Goal: Task Accomplishment & Management: Manage account settings

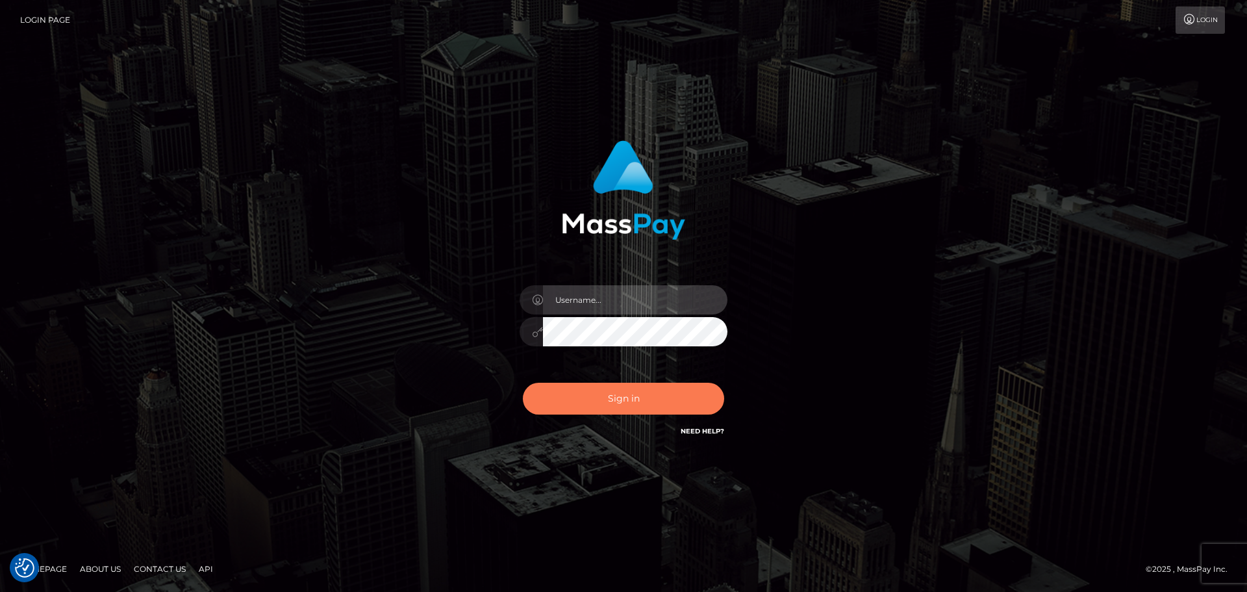
type input "[PERSON_NAME].wowcan"
drag, startPoint x: 615, startPoint y: 404, endPoint x: 608, endPoint y: 426, distance: 23.2
click at [613, 414] on button "Sign in" at bounding box center [623, 399] width 201 height 32
click at [644, 303] on input "Dmitri.wowcan" at bounding box center [635, 299] width 184 height 29
click at [661, 303] on input "[PERSON_NAME].wowcan" at bounding box center [635, 299] width 184 height 29
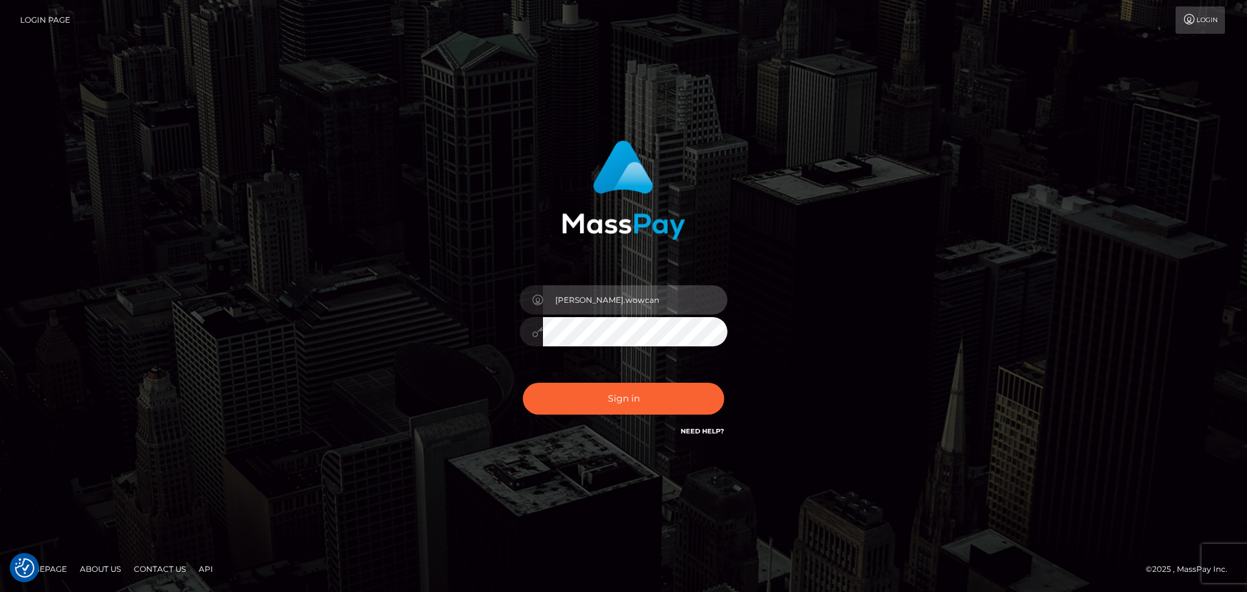
type input "Dmitri.rollacan"
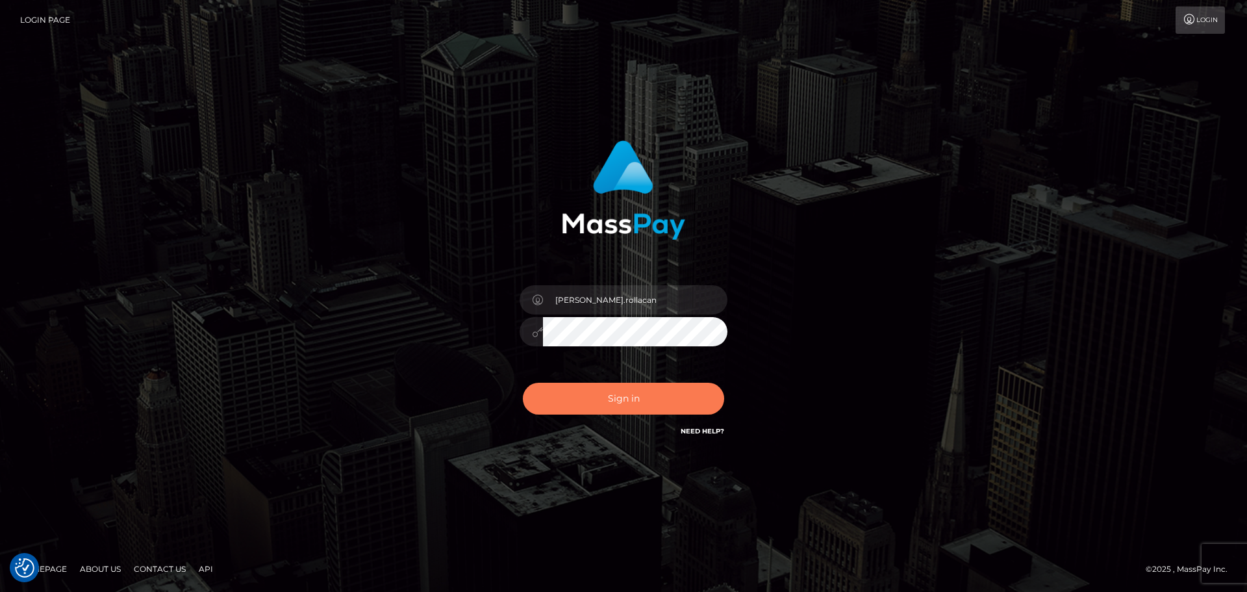
click at [661, 390] on button "Sign in" at bounding box center [623, 399] width 201 height 32
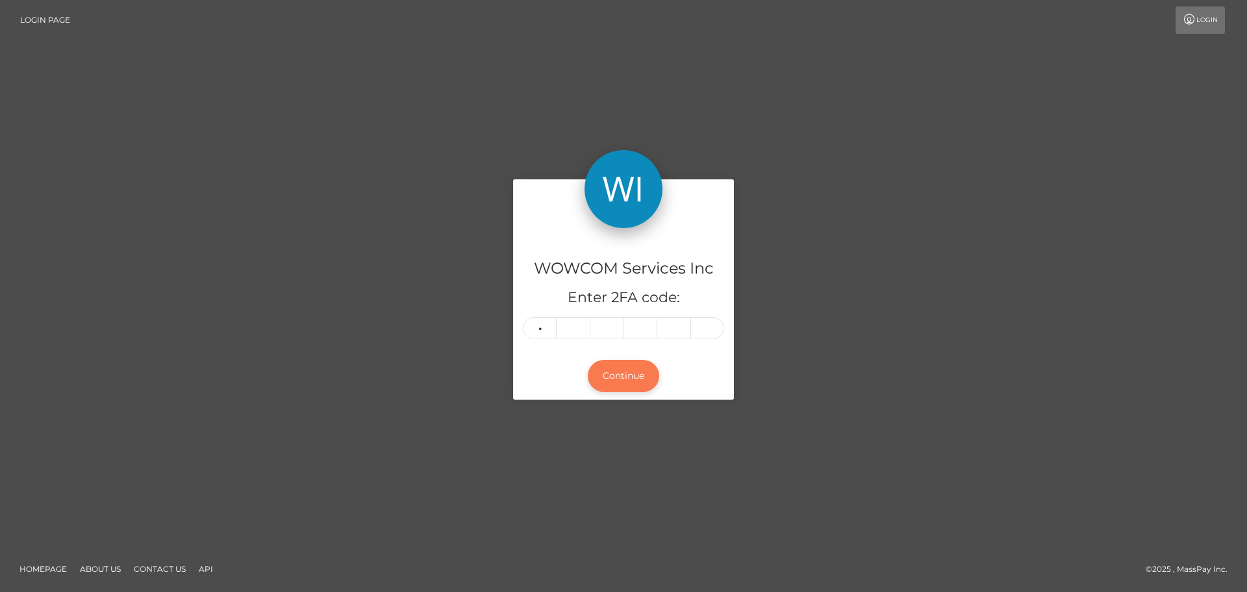
type input "9"
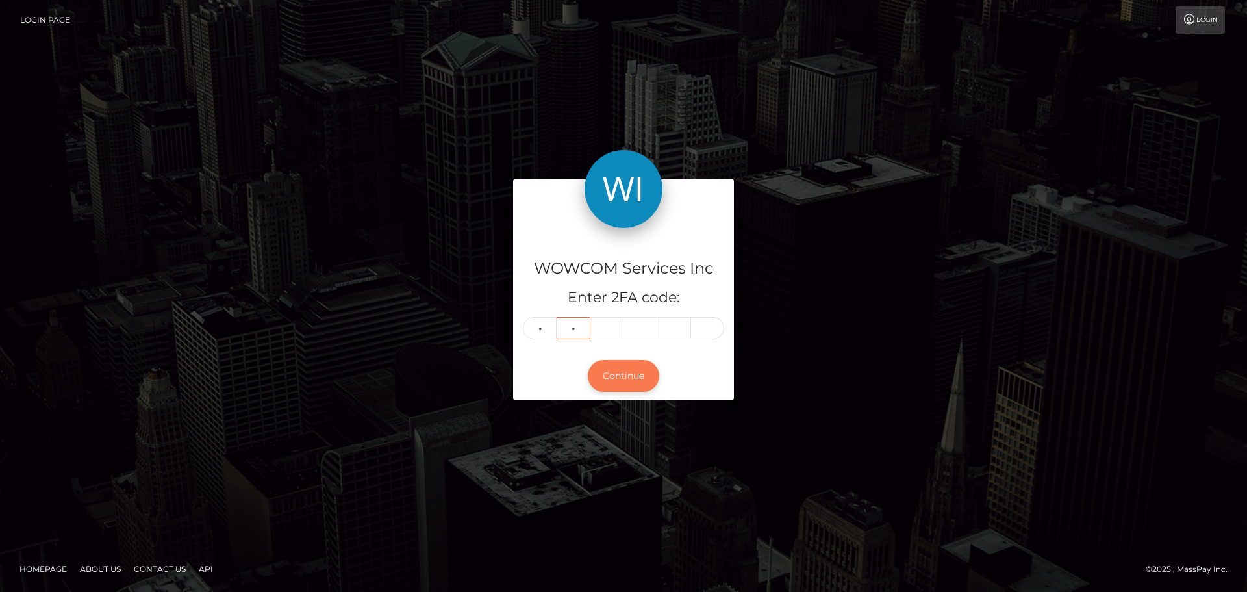
type input "9"
type input "5"
type input "2"
type input "5"
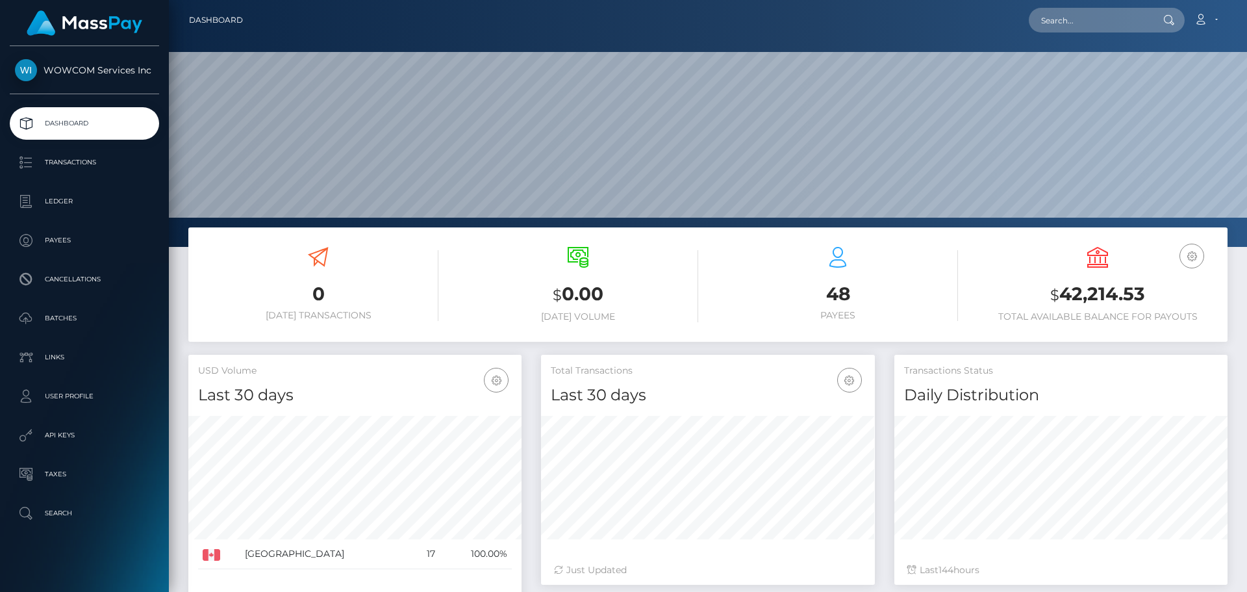
scroll to position [231, 334]
drag, startPoint x: 1152, startPoint y: 294, endPoint x: 1067, endPoint y: 298, distance: 84.5
click at [1067, 298] on h3 "$ 42,214.53" at bounding box center [1098, 294] width 240 height 27
drag, startPoint x: 1062, startPoint y: 296, endPoint x: 1148, endPoint y: 293, distance: 86.5
click at [1148, 293] on h3 "$ 42,214.53" at bounding box center [1098, 294] width 240 height 27
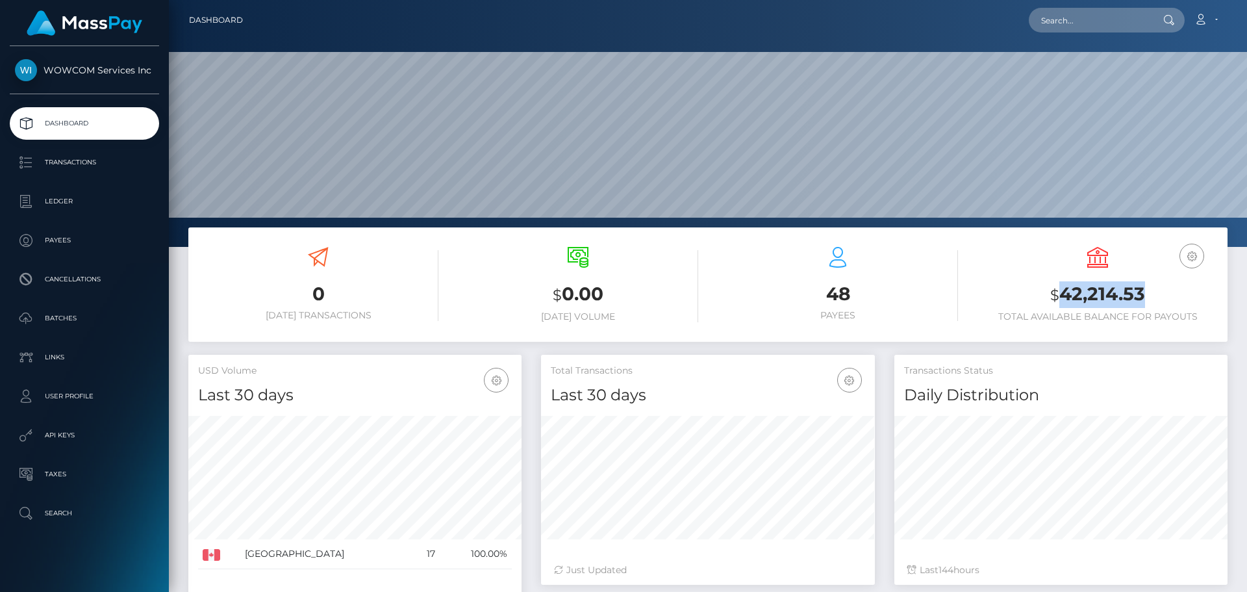
copy h3 "42,214.53"
